Goal: Information Seeking & Learning: Learn about a topic

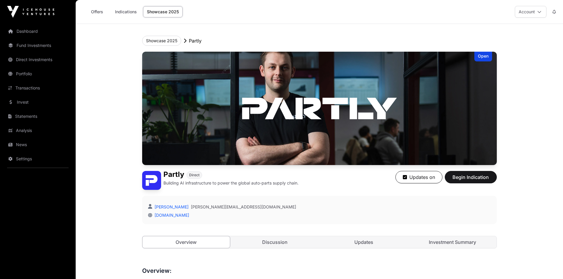
scroll to position [532, 0]
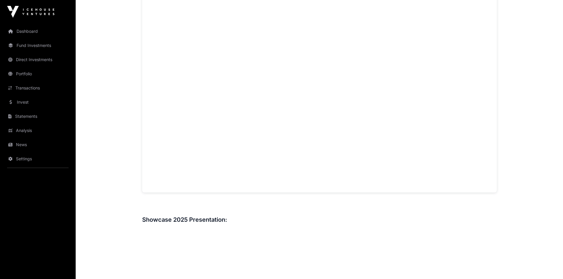
click at [21, 142] on link "News" at bounding box center [38, 144] width 66 height 13
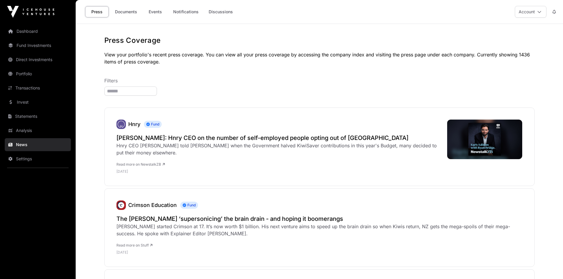
click at [128, 10] on link "Documents" at bounding box center [126, 11] width 30 height 11
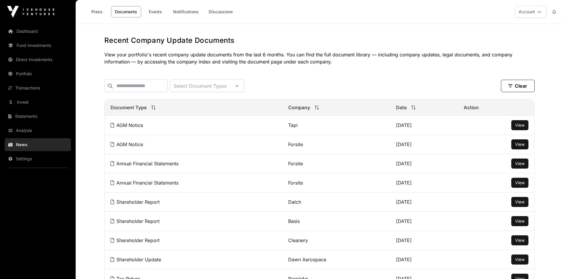
click at [154, 12] on link "Events" at bounding box center [155, 11] width 24 height 11
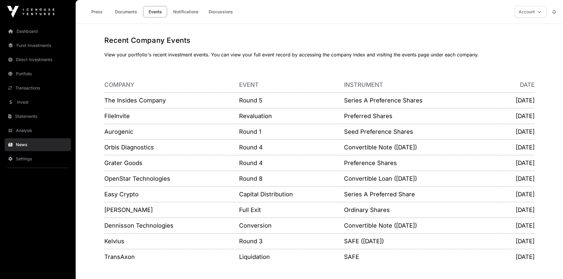
click at [21, 102] on link "Invest" at bounding box center [38, 102] width 66 height 13
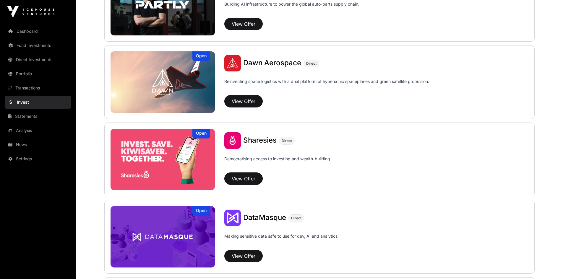
scroll to position [680, 0]
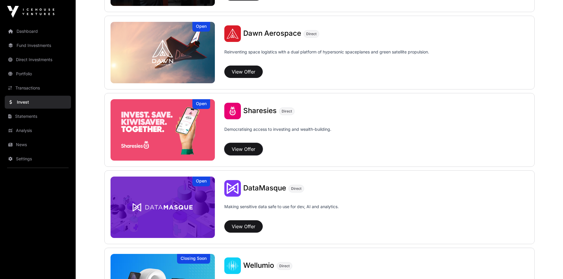
click at [235, 147] on button "View Offer" at bounding box center [243, 149] width 38 height 12
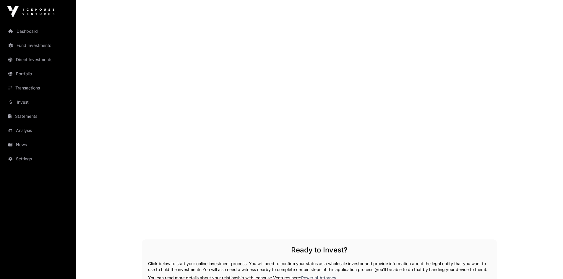
scroll to position [975, 0]
